Goal: Transaction & Acquisition: Subscribe to service/newsletter

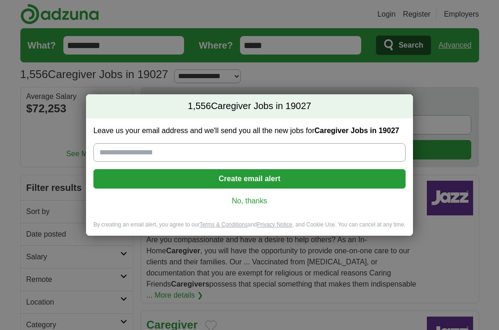
click at [181, 151] on input "Leave us your email address and we'll send you all the new jobs for Caregiver J…" at bounding box center [249, 152] width 312 height 18
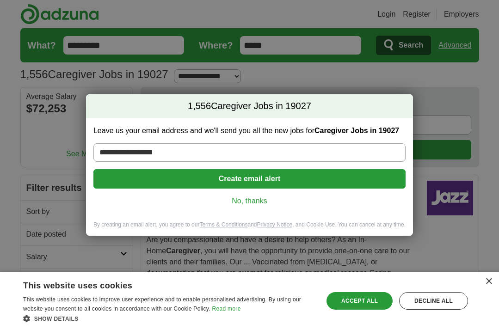
type input "**********"
click at [151, 175] on button "Create email alert" at bounding box center [249, 178] width 312 height 19
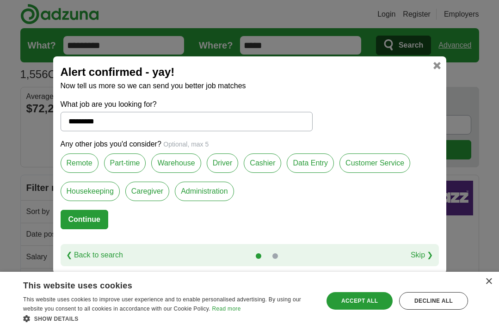
click at [146, 189] on label "Caregiver" at bounding box center [147, 191] width 44 height 19
click at [175, 162] on label "Warehouse" at bounding box center [175, 162] width 49 height 19
click at [261, 166] on label "Cashier" at bounding box center [262, 162] width 37 height 19
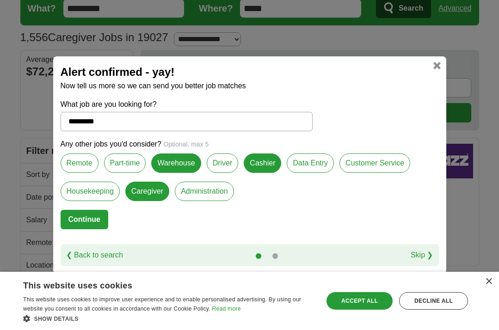
scroll to position [55, 0]
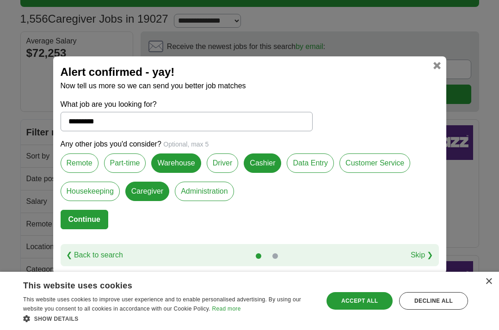
click at [94, 256] on link "❮ Back to search" at bounding box center [94, 255] width 57 height 11
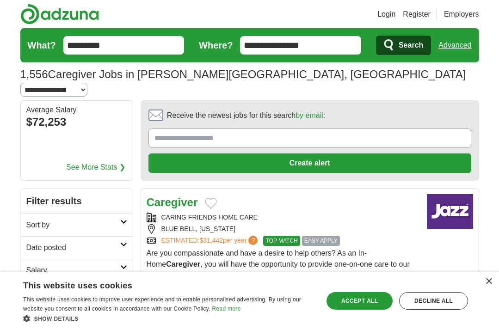
click at [287, 236] on span "TOP MATCH" at bounding box center [281, 241] width 37 height 10
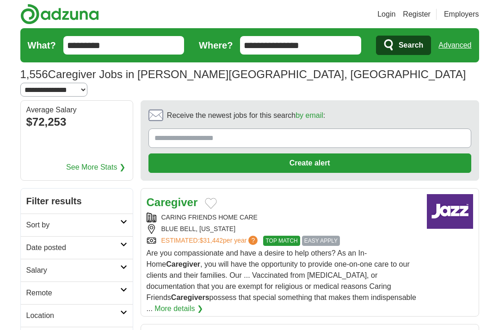
click at [329, 236] on span "EASY APPLY" at bounding box center [321, 241] width 38 height 10
